Goal: Task Accomplishment & Management: Complete application form

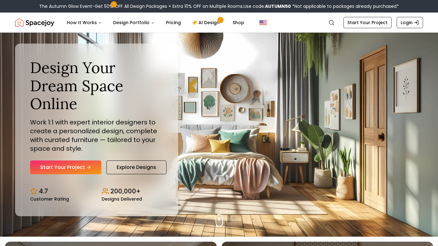
scroll to position [11, 0]
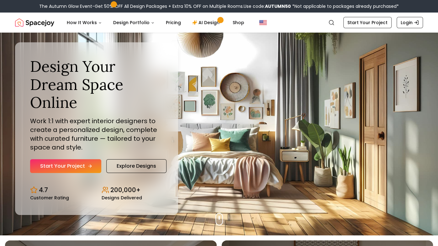
click at [77, 162] on link "Start Your Project" at bounding box center [65, 166] width 71 height 14
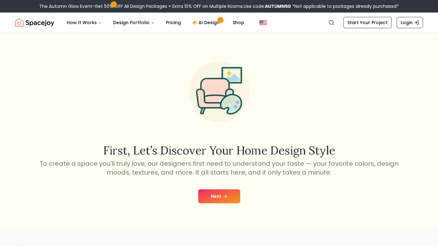
click at [226, 197] on icon at bounding box center [225, 196] width 5 height 5
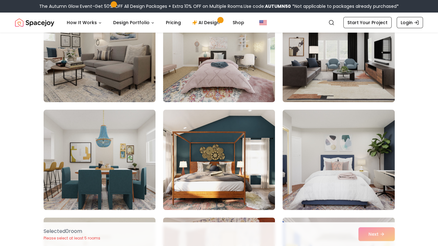
scroll to position [83, 0]
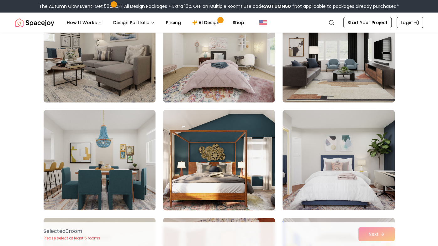
click at [251, 197] on img at bounding box center [219, 160] width 118 height 105
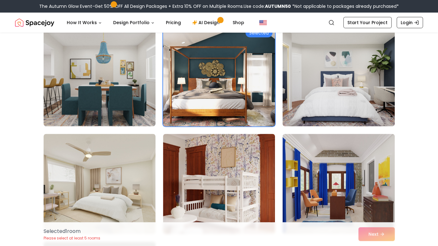
scroll to position [167, 0]
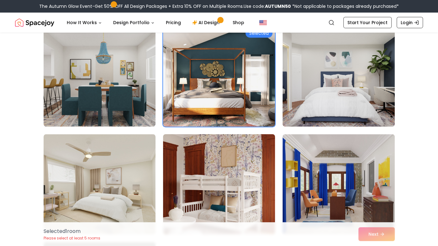
click at [265, 204] on img at bounding box center [219, 184] width 118 height 105
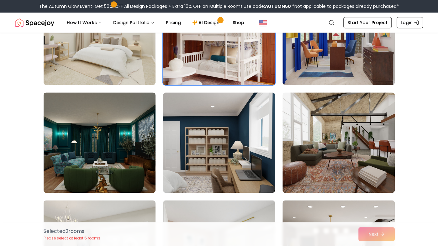
scroll to position [316, 0]
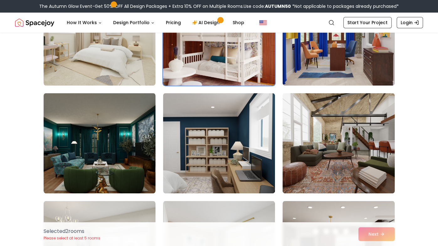
click at [83, 54] on img at bounding box center [100, 35] width 112 height 100
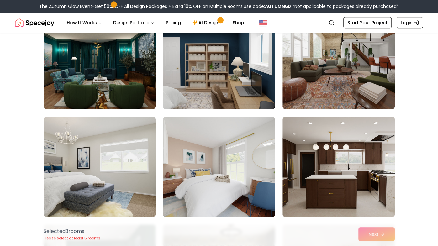
scroll to position [400, 0]
click at [259, 201] on img at bounding box center [219, 167] width 112 height 100
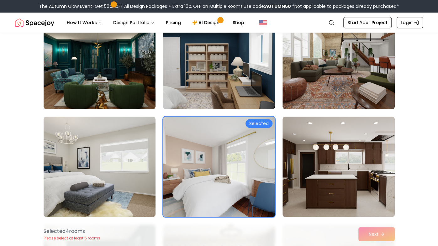
click at [71, 159] on img at bounding box center [100, 167] width 112 height 100
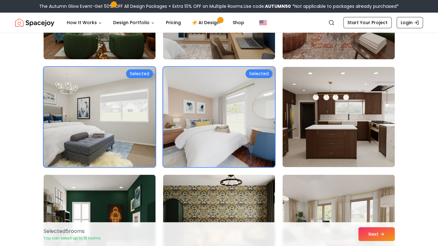
click at [253, 42] on img at bounding box center [219, 8] width 118 height 105
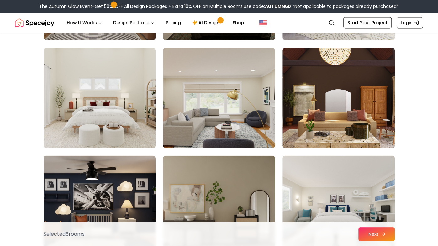
click at [374, 240] on button "Next" at bounding box center [376, 234] width 36 height 14
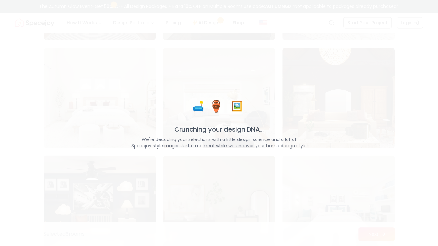
scroll to position [685, 0]
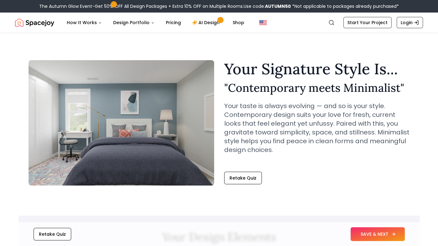
click at [377, 232] on button "SAVE & NEXT" at bounding box center [377, 234] width 54 height 14
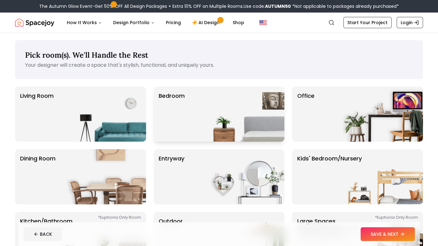
click at [257, 124] on img at bounding box center [244, 114] width 80 height 55
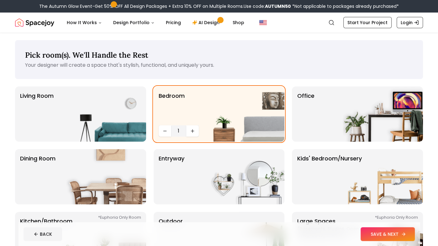
click at [370, 234] on button "SAVE & NEXT" at bounding box center [388, 234] width 54 height 14
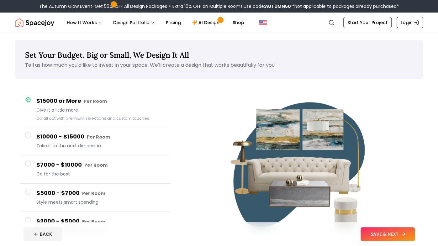
click at [382, 234] on button "SAVE & NEXT" at bounding box center [388, 234] width 54 height 14
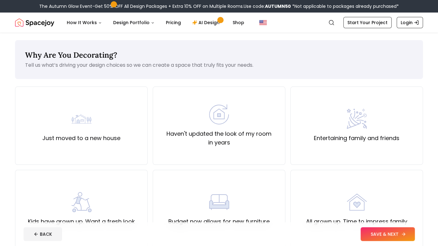
click at [400, 237] on button "SAVE & NEXT" at bounding box center [388, 234] width 54 height 14
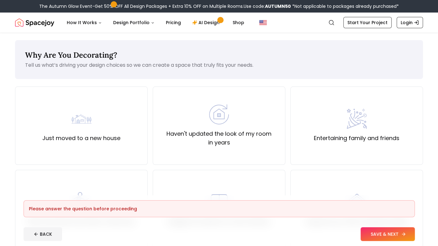
click at [388, 240] on button "SAVE & NEXT" at bounding box center [388, 234] width 54 height 14
click at [387, 236] on button "SAVE & NEXT" at bounding box center [388, 234] width 54 height 14
click at [381, 234] on button "SAVE & NEXT" at bounding box center [388, 234] width 54 height 14
click at [381, 237] on button "SAVE & NEXT" at bounding box center [388, 234] width 54 height 14
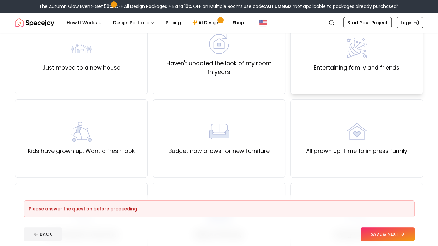
scroll to position [72, 0]
